Goal: Task Accomplishment & Management: Use online tool/utility

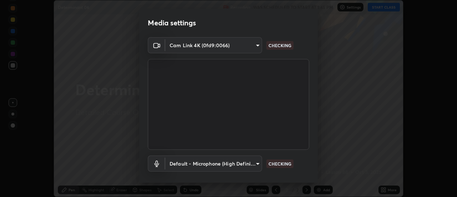
scroll to position [37, 0]
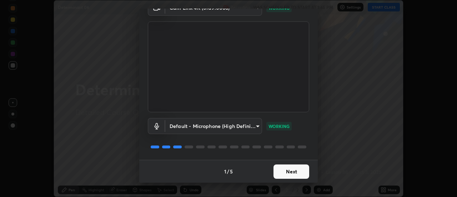
click at [292, 170] on button "Next" at bounding box center [291, 171] width 36 height 14
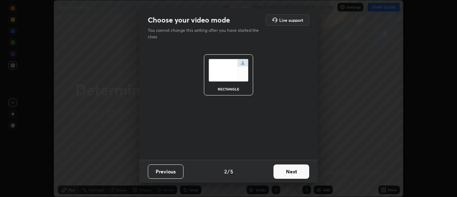
click at [296, 171] on button "Next" at bounding box center [291, 171] width 36 height 14
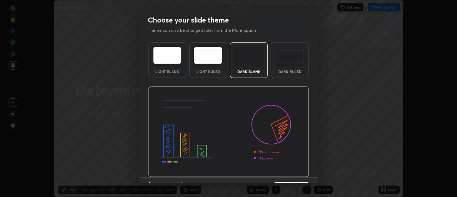
click at [298, 72] on div "Dark Ruled" at bounding box center [290, 72] width 29 height 4
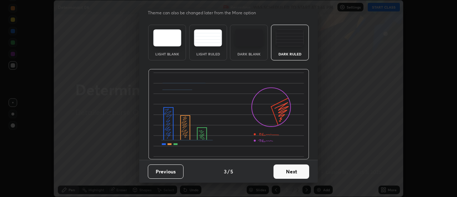
click at [298, 175] on button "Next" at bounding box center [291, 171] width 36 height 14
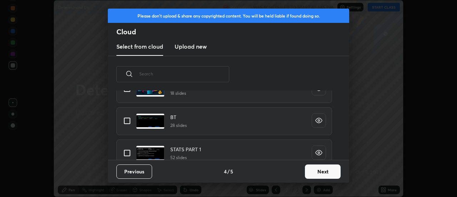
scroll to position [312, 0]
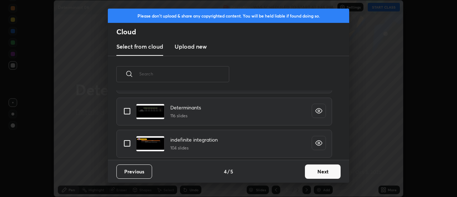
click at [129, 112] on input "grid" at bounding box center [127, 111] width 15 height 15
checkbox input "true"
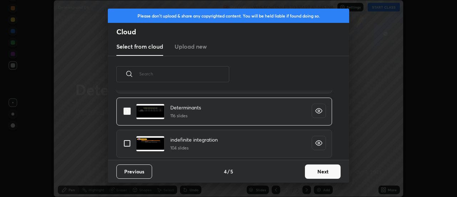
click at [322, 172] on button "Next" at bounding box center [323, 171] width 36 height 14
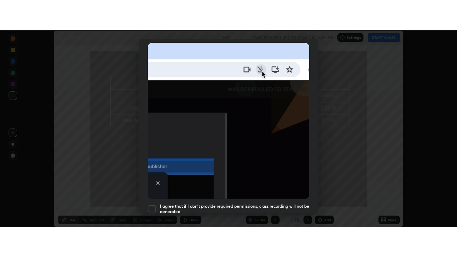
scroll to position [183, 0]
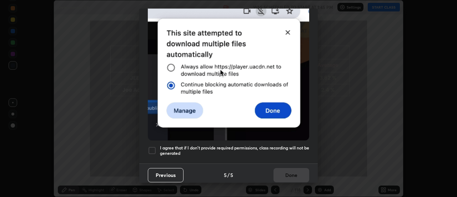
click at [273, 145] on h5 "I agree that if I don't provide required permissions, class recording will not …" at bounding box center [234, 150] width 149 height 11
click at [290, 174] on button "Done" at bounding box center [291, 175] width 36 height 14
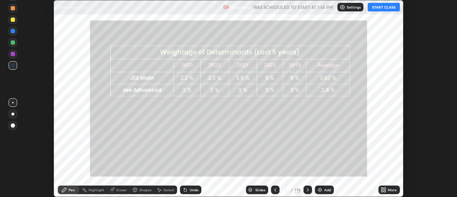
click at [392, 191] on div "More" at bounding box center [392, 190] width 9 height 4
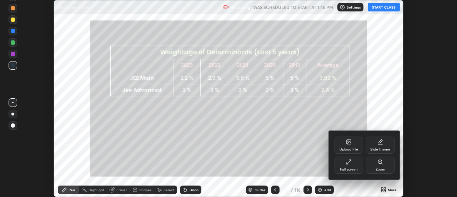
click at [350, 164] on icon at bounding box center [349, 162] width 6 height 6
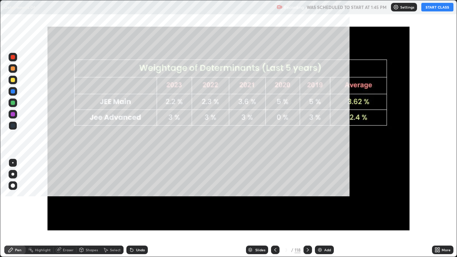
scroll to position [257, 457]
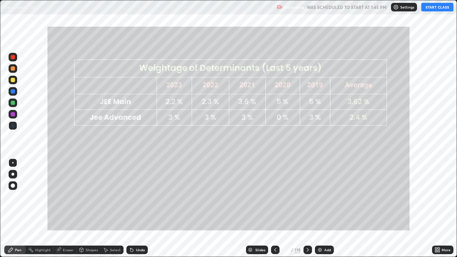
click at [437, 8] on button "START CLASS" at bounding box center [437, 7] width 32 height 9
click at [263, 196] on div "Slides" at bounding box center [260, 250] width 10 height 4
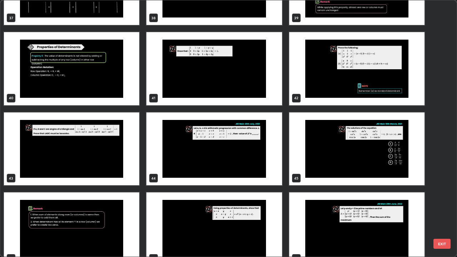
scroll to position [1014, 0]
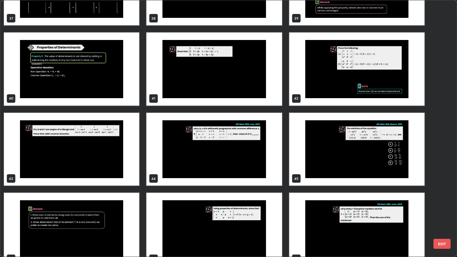
click at [335, 86] on img "grid" at bounding box center [356, 68] width 135 height 73
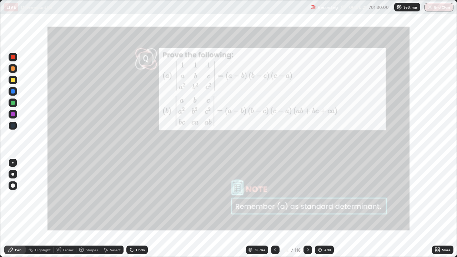
click at [324, 196] on div "Add" at bounding box center [327, 250] width 7 height 4
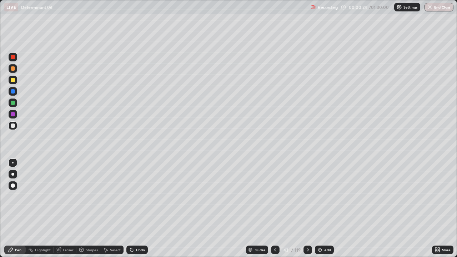
click at [14, 174] on div at bounding box center [12, 174] width 3 height 3
click at [322, 196] on img at bounding box center [320, 250] width 6 height 6
click at [321, 196] on img at bounding box center [320, 250] width 6 height 6
click at [328, 196] on div "Add" at bounding box center [324, 250] width 19 height 9
click at [327, 196] on div "Add" at bounding box center [327, 250] width 7 height 4
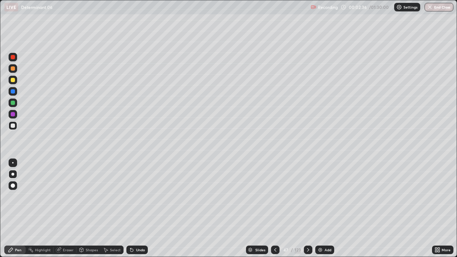
click at [326, 196] on div "Add" at bounding box center [328, 250] width 7 height 4
click at [328, 196] on div "Add" at bounding box center [328, 250] width 7 height 4
click at [271, 196] on div at bounding box center [275, 250] width 9 height 9
click at [274, 196] on div at bounding box center [275, 250] width 9 height 9
click at [274, 196] on div at bounding box center [275, 250] width 9 height 14
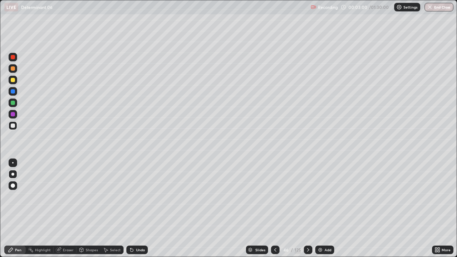
click at [276, 196] on div at bounding box center [275, 250] width 9 height 9
click at [275, 196] on div at bounding box center [275, 250] width 9 height 14
click at [323, 196] on div "Add" at bounding box center [324, 250] width 19 height 9
click at [278, 196] on div at bounding box center [275, 250] width 9 height 14
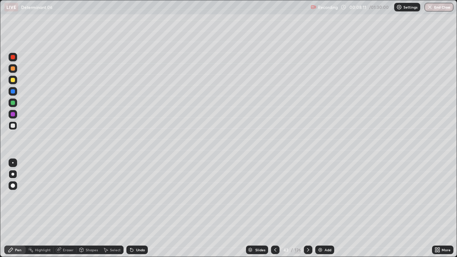
click at [305, 196] on icon at bounding box center [308, 250] width 6 height 6
click at [308, 196] on icon at bounding box center [308, 250] width 2 height 4
click at [141, 196] on div "Undo" at bounding box center [140, 250] width 9 height 4
click at [14, 104] on div at bounding box center [13, 103] width 4 height 4
click at [106, 196] on icon at bounding box center [106, 250] width 6 height 6
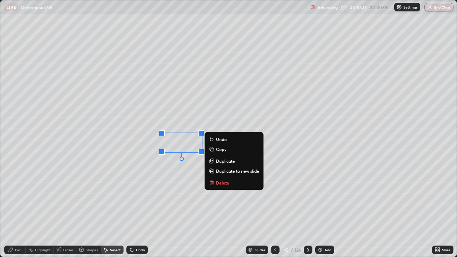
click at [222, 162] on p "Duplicate" at bounding box center [225, 161] width 19 height 6
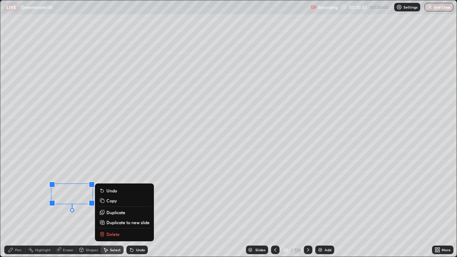
click at [20, 196] on div "Pen" at bounding box center [18, 250] width 6 height 4
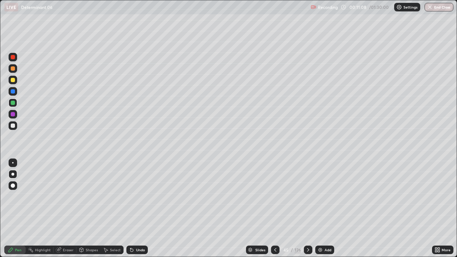
click at [69, 196] on div "Eraser" at bounding box center [68, 250] width 11 height 4
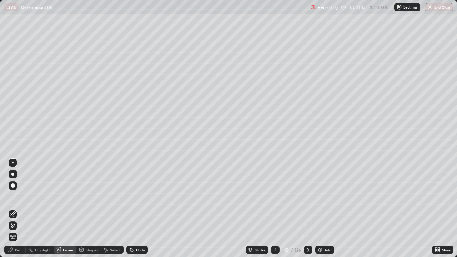
click at [14, 196] on icon at bounding box center [13, 226] width 6 height 6
click at [17, 196] on div "Pen" at bounding box center [18, 250] width 6 height 4
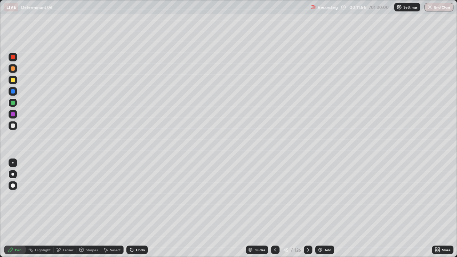
click at [308, 196] on icon at bounding box center [308, 250] width 6 height 6
click at [117, 196] on div "Select" at bounding box center [115, 250] width 11 height 4
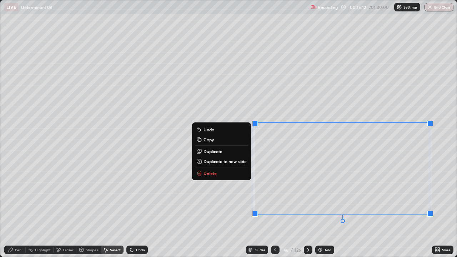
click at [246, 162] on p "Duplicate to new slide" at bounding box center [224, 162] width 43 height 6
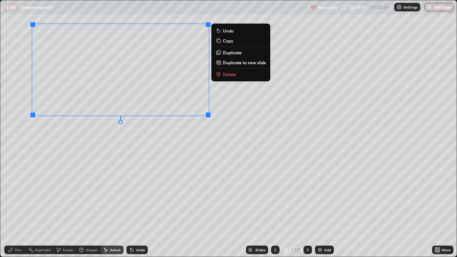
click at [20, 196] on div "Pen" at bounding box center [18, 250] width 6 height 4
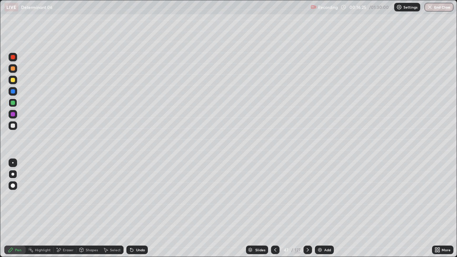
click at [142, 196] on div "Undo" at bounding box center [140, 250] width 9 height 4
click at [141, 196] on div "Undo" at bounding box center [140, 250] width 9 height 4
click at [140, 196] on div "Undo" at bounding box center [140, 250] width 9 height 4
click at [275, 196] on icon at bounding box center [275, 250] width 6 height 6
click at [14, 69] on div at bounding box center [13, 68] width 4 height 4
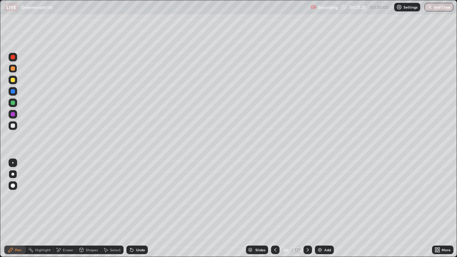
click at [307, 196] on div at bounding box center [307, 250] width 9 height 9
click at [307, 196] on icon at bounding box center [308, 250] width 6 height 6
click at [67, 196] on div "Eraser" at bounding box center [68, 250] width 11 height 4
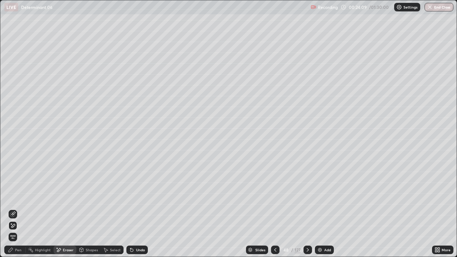
click at [20, 196] on div "Pen" at bounding box center [18, 250] width 6 height 4
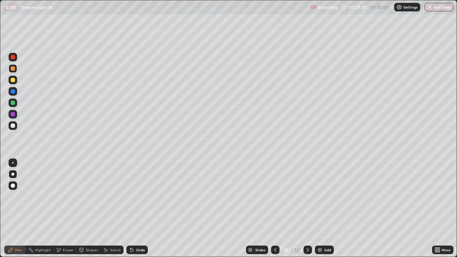
click at [13, 80] on div at bounding box center [13, 80] width 4 height 4
click at [325, 196] on div "Add" at bounding box center [327, 250] width 7 height 4
click at [275, 196] on icon at bounding box center [275, 250] width 6 height 6
click at [112, 196] on div "Select" at bounding box center [115, 250] width 11 height 4
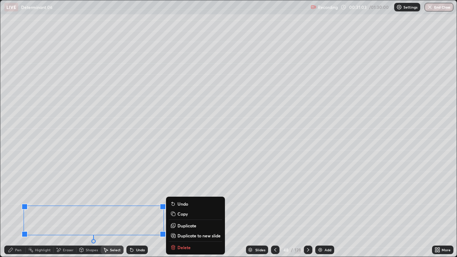
click at [192, 196] on button "Duplicate to new slide" at bounding box center [195, 235] width 53 height 9
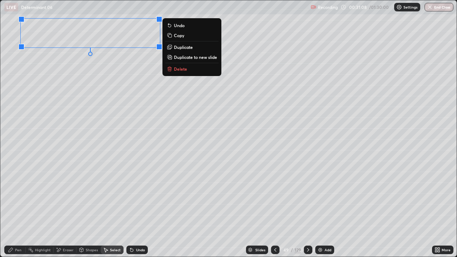
click at [22, 196] on div "Pen" at bounding box center [14, 250] width 21 height 9
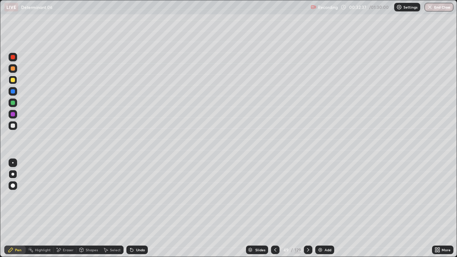
click at [308, 196] on icon at bounding box center [308, 250] width 6 height 6
click at [274, 196] on icon at bounding box center [275, 250] width 6 height 6
click at [308, 196] on icon at bounding box center [308, 250] width 6 height 6
click at [307, 196] on icon at bounding box center [308, 250] width 6 height 6
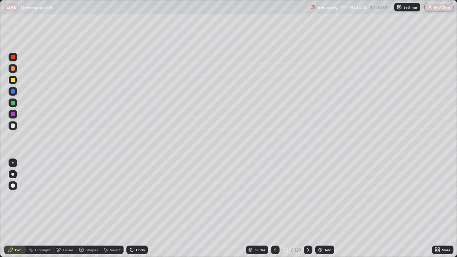
click at [307, 196] on icon at bounding box center [308, 250] width 6 height 6
click at [71, 196] on div "Eraser" at bounding box center [68, 250] width 11 height 4
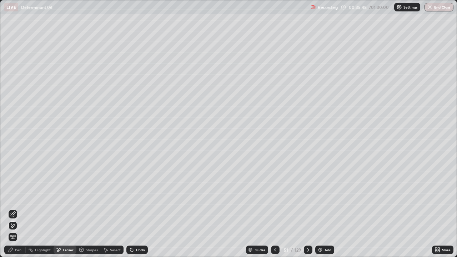
click at [19, 196] on div "Pen" at bounding box center [18, 250] width 6 height 4
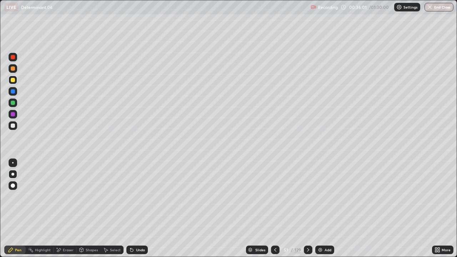
click at [114, 196] on div "Select" at bounding box center [115, 250] width 11 height 4
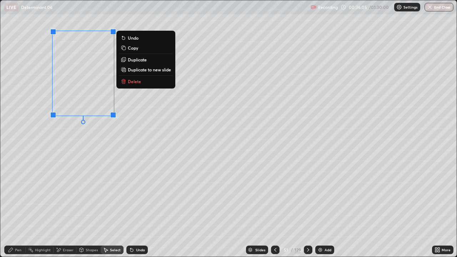
click at [149, 61] on button "Duplicate" at bounding box center [145, 59] width 53 height 9
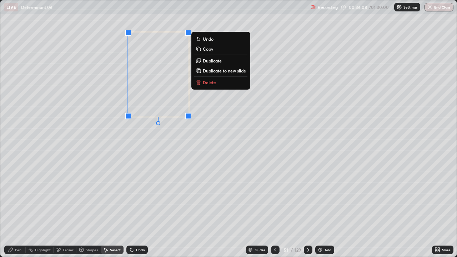
click at [21, 196] on div "Pen" at bounding box center [18, 250] width 6 height 4
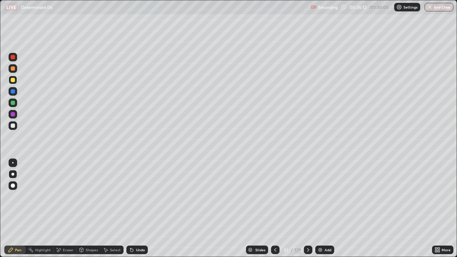
click at [68, 196] on div "Eraser" at bounding box center [68, 250] width 11 height 4
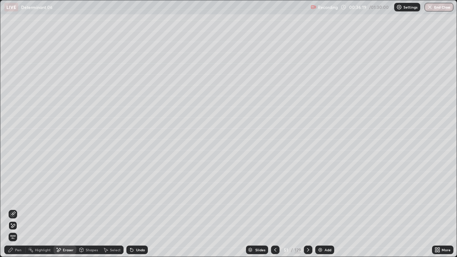
click at [20, 196] on div "Pen" at bounding box center [18, 250] width 6 height 4
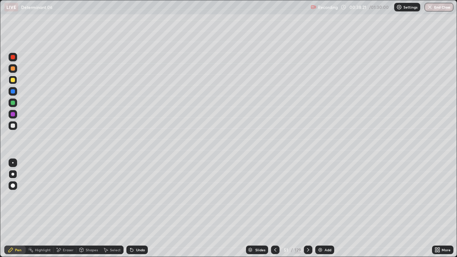
click at [307, 196] on icon at bounding box center [308, 250] width 6 height 6
click at [308, 196] on icon at bounding box center [308, 250] width 2 height 4
click at [308, 196] on icon at bounding box center [308, 250] width 6 height 6
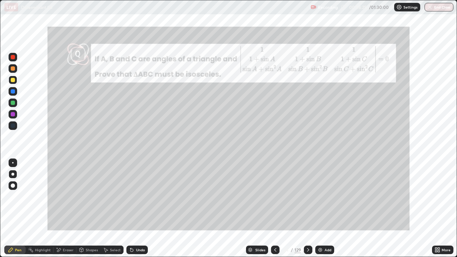
click at [275, 196] on icon at bounding box center [275, 250] width 6 height 6
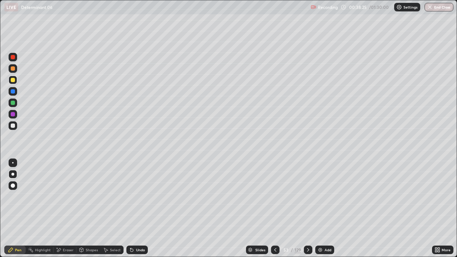
click at [273, 196] on icon at bounding box center [275, 250] width 6 height 6
click at [307, 196] on icon at bounding box center [308, 250] width 2 height 4
click at [70, 196] on div "Eraser" at bounding box center [68, 250] width 11 height 4
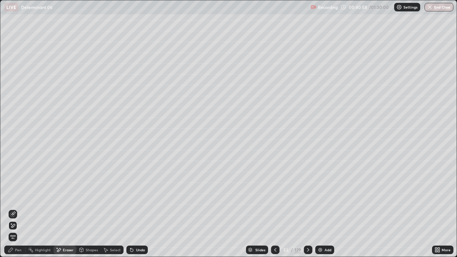
click at [19, 196] on div "Pen" at bounding box center [14, 250] width 21 height 9
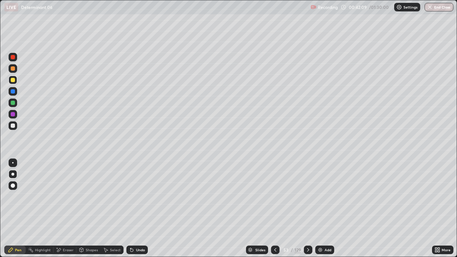
click at [71, 196] on div "Eraser" at bounding box center [68, 250] width 11 height 4
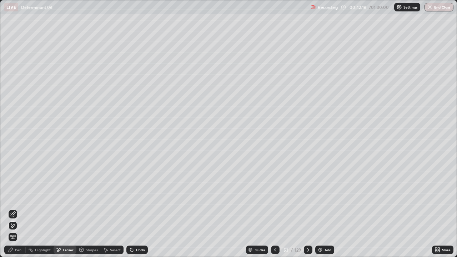
click at [14, 196] on div "Pen" at bounding box center [14, 250] width 21 height 9
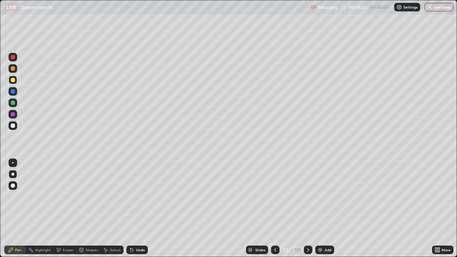
click at [73, 196] on div "Eraser" at bounding box center [65, 250] width 23 height 9
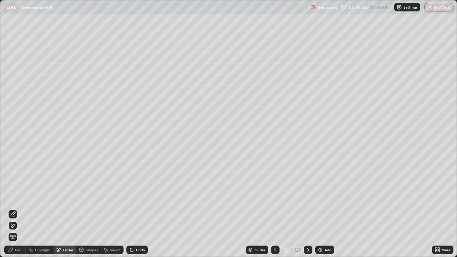
click at [19, 196] on div "Pen" at bounding box center [18, 250] width 6 height 4
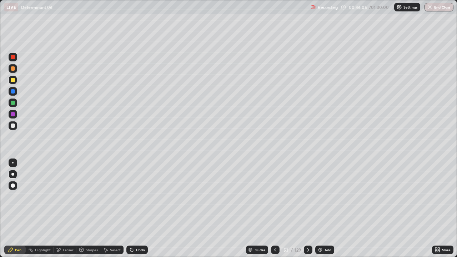
click at [274, 196] on icon at bounding box center [275, 250] width 2 height 4
click at [307, 196] on div at bounding box center [308, 250] width 9 height 9
click at [307, 196] on icon at bounding box center [308, 250] width 6 height 6
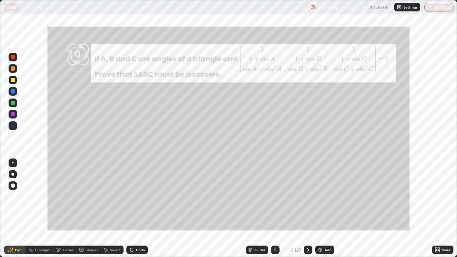
click at [307, 196] on icon at bounding box center [308, 250] width 6 height 6
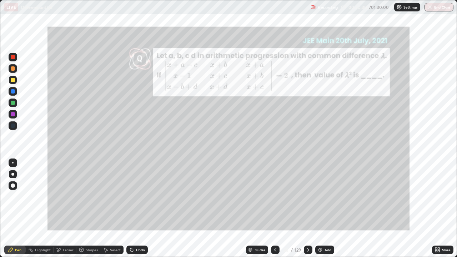
click at [275, 196] on icon at bounding box center [275, 250] width 6 height 6
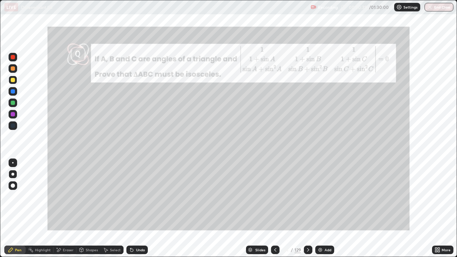
click at [306, 196] on div at bounding box center [308, 250] width 9 height 9
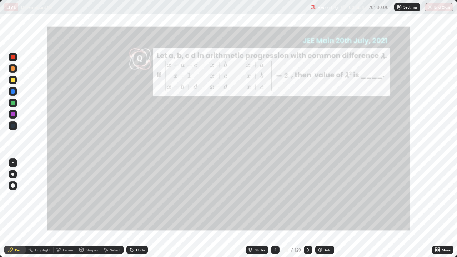
click at [140, 196] on div "Undo" at bounding box center [140, 250] width 9 height 4
click at [117, 196] on div "Select" at bounding box center [115, 250] width 11 height 4
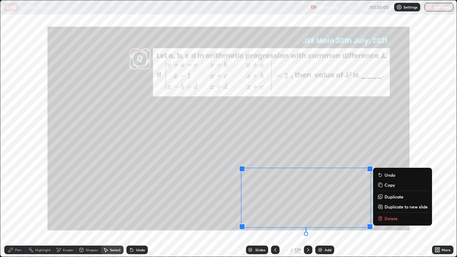
click at [393, 196] on p "Duplicate to new slide" at bounding box center [405, 207] width 43 height 6
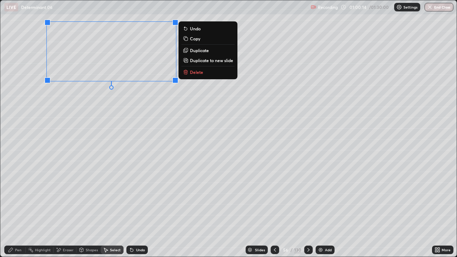
click at [19, 196] on div "Pen" at bounding box center [18, 250] width 6 height 4
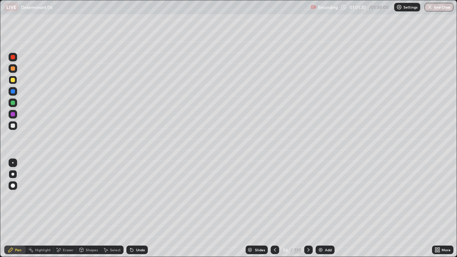
click at [274, 196] on icon at bounding box center [275, 250] width 6 height 6
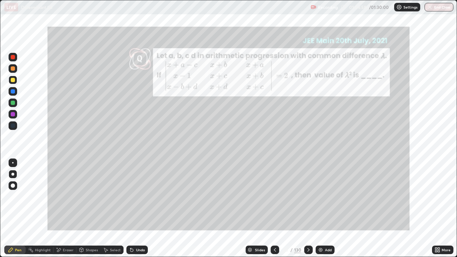
click at [308, 196] on icon at bounding box center [309, 250] width 6 height 6
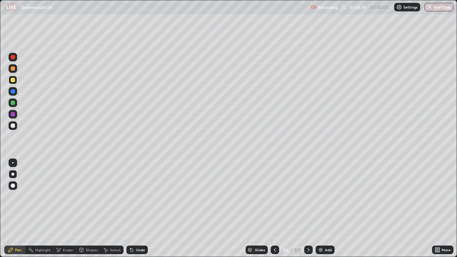
click at [308, 196] on icon at bounding box center [308, 250] width 2 height 4
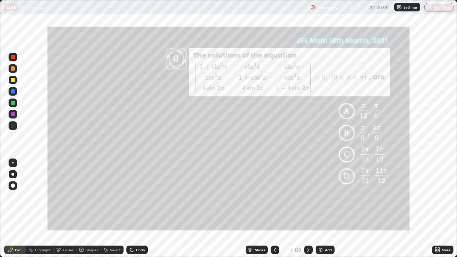
click at [276, 196] on icon at bounding box center [275, 250] width 6 height 6
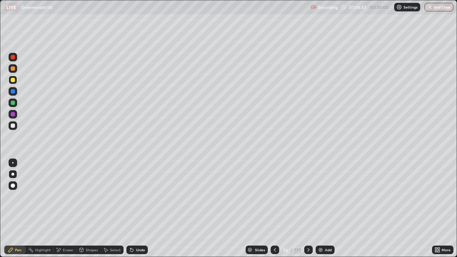
click at [311, 196] on div at bounding box center [308, 250] width 9 height 9
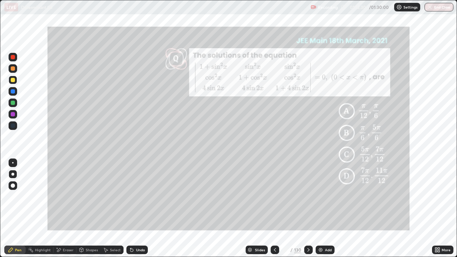
click at [70, 196] on div "Eraser" at bounding box center [68, 250] width 11 height 4
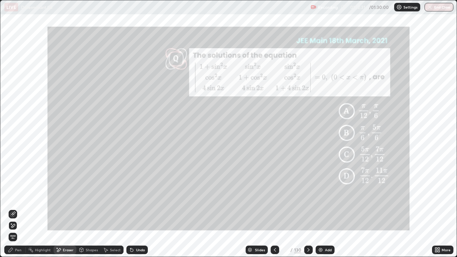
click at [14, 196] on span "Erase all" at bounding box center [13, 237] width 8 height 4
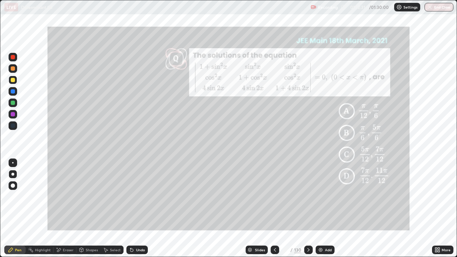
click at [16, 196] on div "Pen" at bounding box center [18, 250] width 6 height 4
click at [328, 196] on div "Add" at bounding box center [328, 250] width 7 height 4
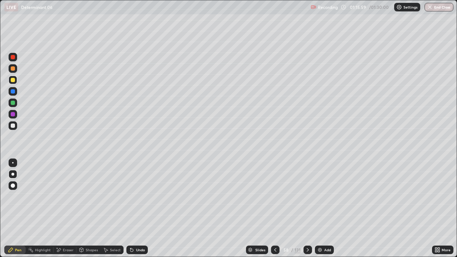
click at [275, 196] on icon at bounding box center [275, 250] width 6 height 6
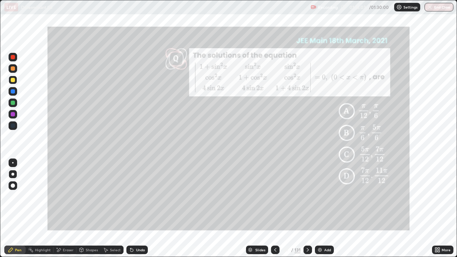
click at [307, 196] on icon at bounding box center [308, 250] width 6 height 6
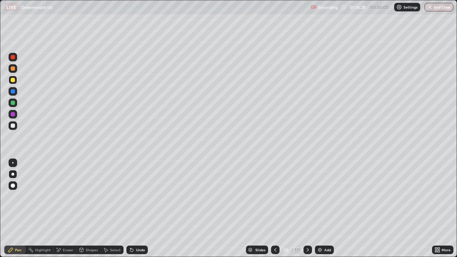
click at [275, 196] on icon at bounding box center [275, 250] width 2 height 4
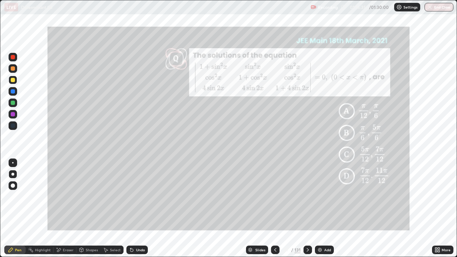
click at [143, 196] on div "Undo" at bounding box center [140, 250] width 9 height 4
click at [145, 196] on div "Undo" at bounding box center [136, 250] width 21 height 9
click at [307, 196] on icon at bounding box center [308, 250] width 6 height 6
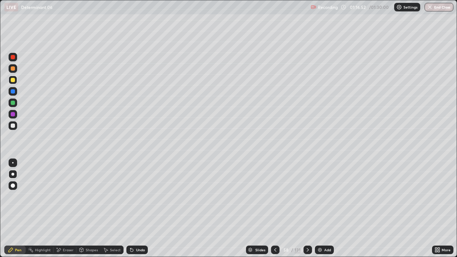
click at [276, 196] on icon at bounding box center [275, 250] width 6 height 6
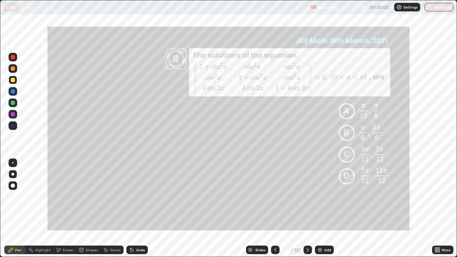
click at [306, 196] on icon at bounding box center [308, 250] width 6 height 6
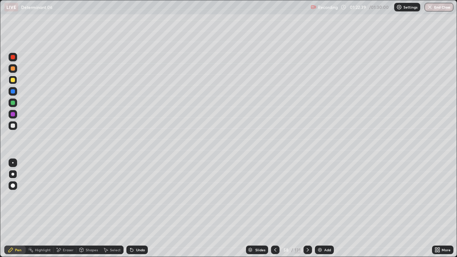
click at [262, 196] on div "Slides" at bounding box center [260, 250] width 10 height 4
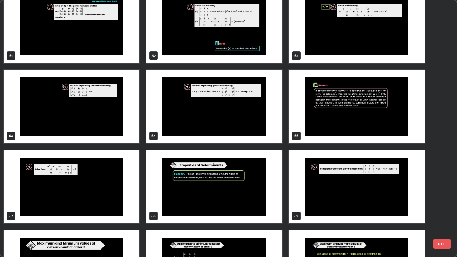
scroll to position [1618, 0]
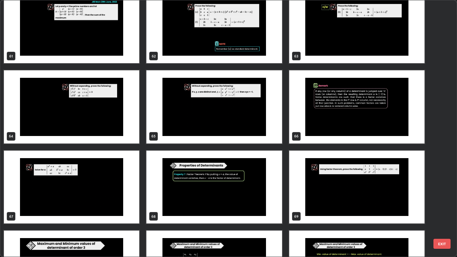
click at [404, 130] on img "grid" at bounding box center [356, 106] width 135 height 73
click at [403, 130] on img "grid" at bounding box center [356, 106] width 135 height 73
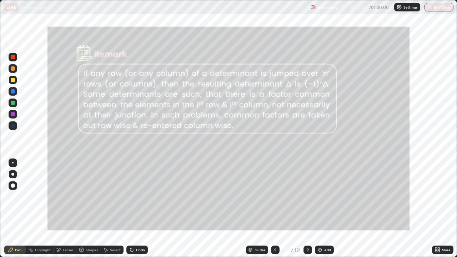
click at [441, 6] on button "End Class" at bounding box center [438, 7] width 29 height 9
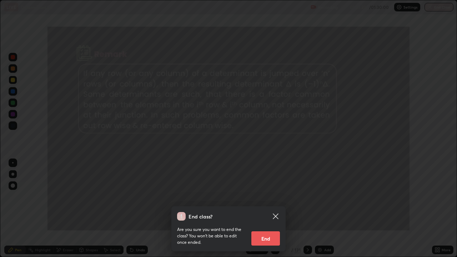
click at [273, 196] on button "End" at bounding box center [265, 238] width 29 height 14
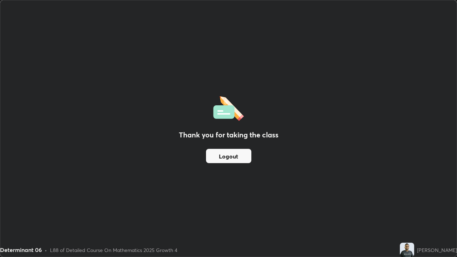
click at [243, 155] on button "Logout" at bounding box center [228, 156] width 45 height 14
